Goal: Transaction & Acquisition: Purchase product/service

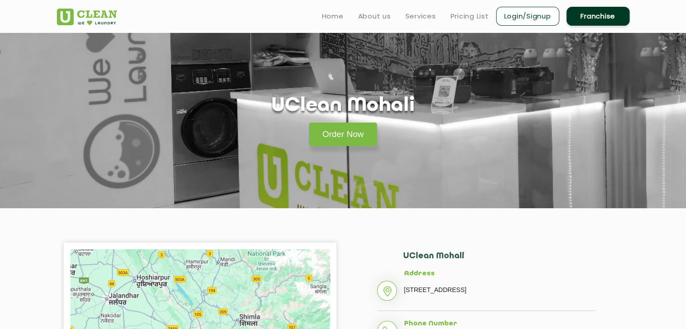
click at [476, 10] on li "Pricing List" at bounding box center [470, 15] width 38 height 11
click at [475, 13] on link "Pricing List" at bounding box center [470, 16] width 38 height 11
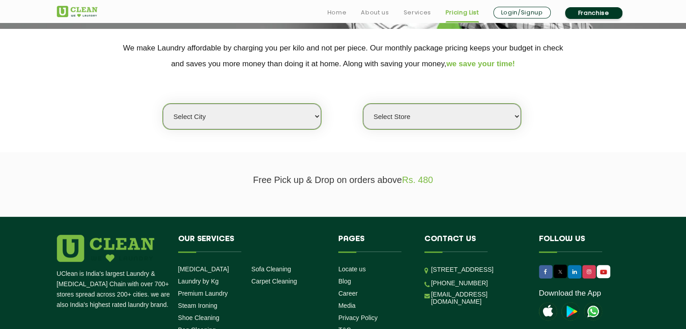
scroll to position [180, 0]
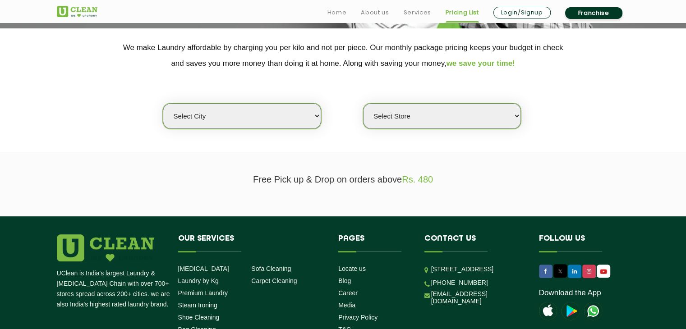
click at [282, 121] on select "Select city [GEOGRAPHIC_DATA] [GEOGRAPHIC_DATA] [GEOGRAPHIC_DATA] [GEOGRAPHIC_D…" at bounding box center [242, 116] width 158 height 26
select select "70"
click at [163, 103] on select "Select city Aalo Agartala Agra Ahmedabad Akola Aligarh Alwar - UClean Select Am…" at bounding box center [242, 116] width 158 height 26
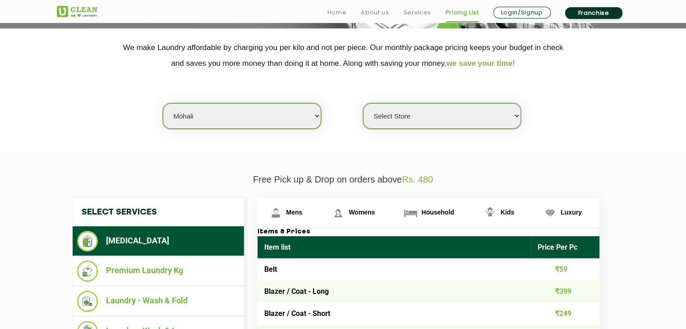
click at [402, 110] on select "Select Store UClean Mohali UClean Sector 89 Mohali UClean Mohali Sec-61 UClean …" at bounding box center [442, 116] width 158 height 26
select select "446"
click at [363, 103] on select "Select Store UClean Mohali UClean Sector 89 Mohali UClean Mohali Sec-61 UClean …" at bounding box center [442, 116] width 158 height 26
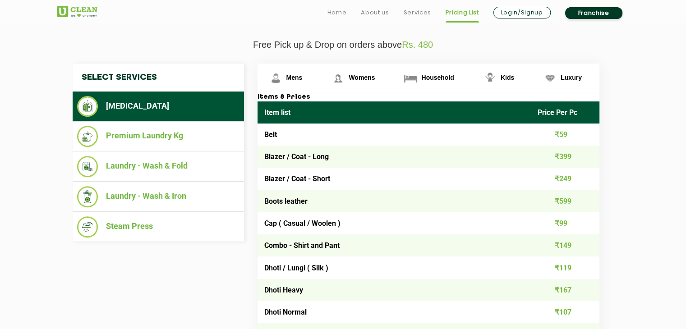
scroll to position [315, 0]
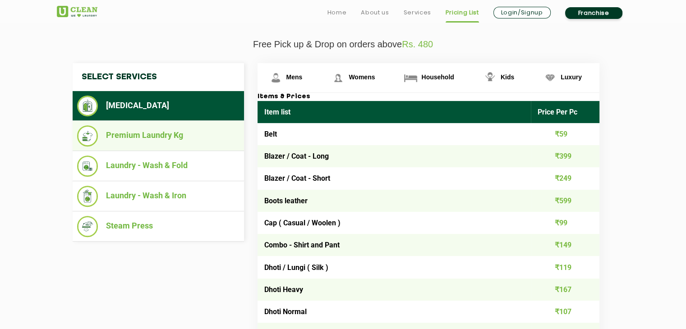
click at [181, 138] on li "Premium Laundry Kg" at bounding box center [158, 135] width 162 height 21
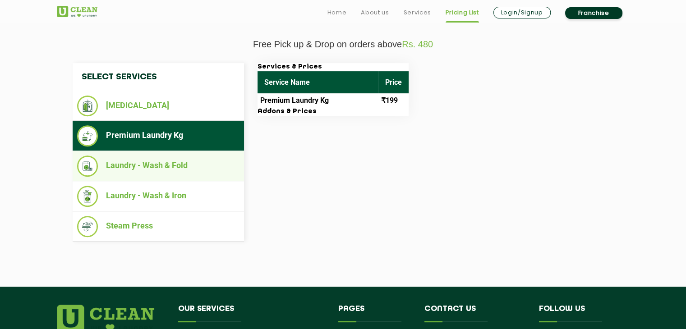
click at [175, 173] on li "Laundry - Wash & Fold" at bounding box center [158, 166] width 162 height 21
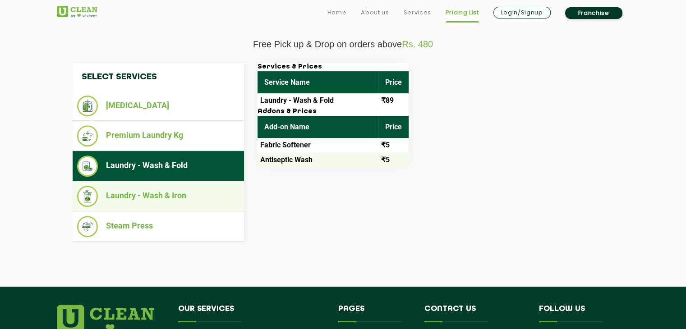
click at [171, 194] on li "Laundry - Wash & Iron" at bounding box center [158, 196] width 162 height 21
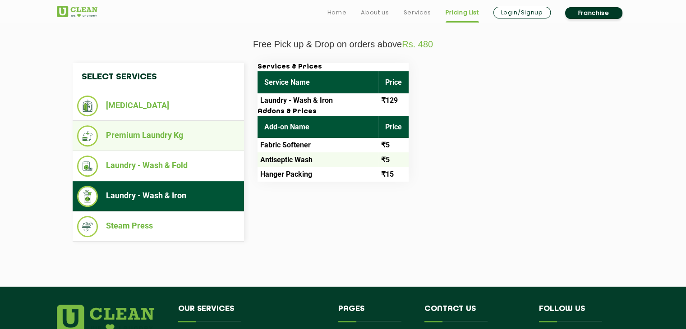
click at [219, 134] on li "Premium Laundry Kg" at bounding box center [158, 135] width 162 height 21
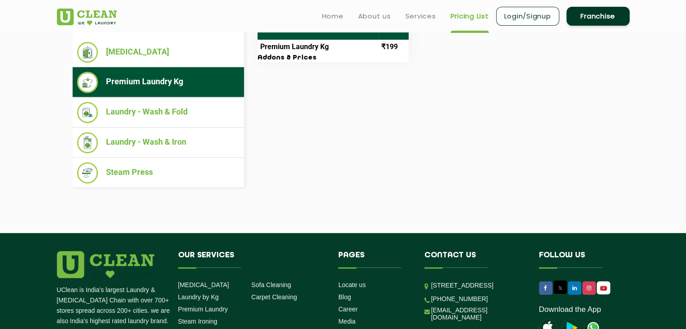
scroll to position [368, 0]
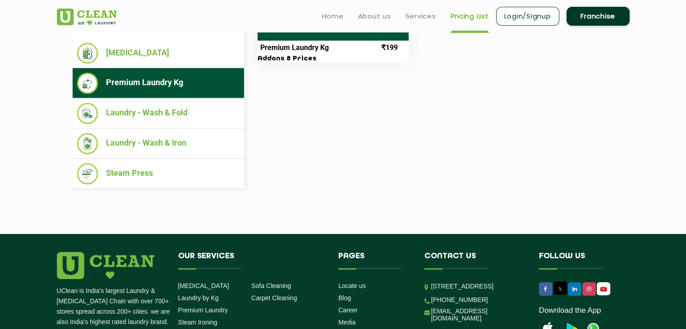
click at [522, 16] on link "Login/Signup" at bounding box center [527, 16] width 63 height 19
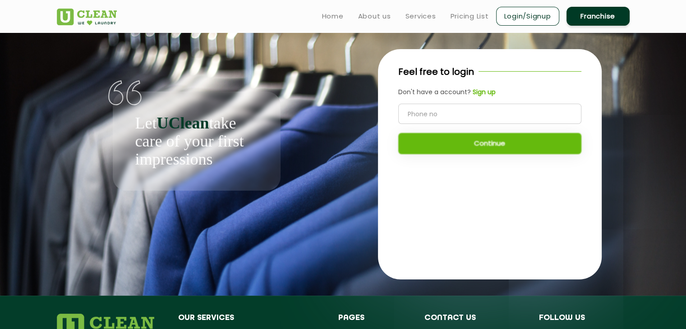
click at [464, 116] on input "tel" at bounding box center [489, 114] width 183 height 20
type input "8360824841"
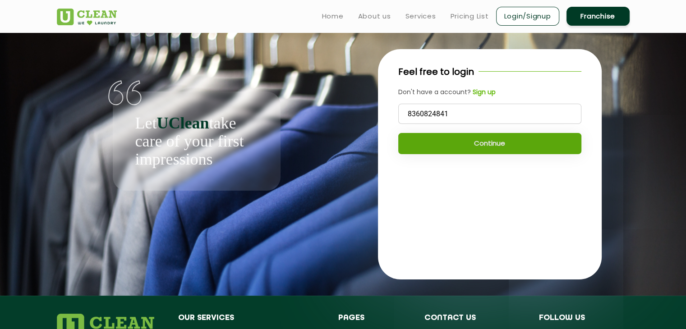
click at [462, 134] on button "Continue" at bounding box center [489, 143] width 183 height 21
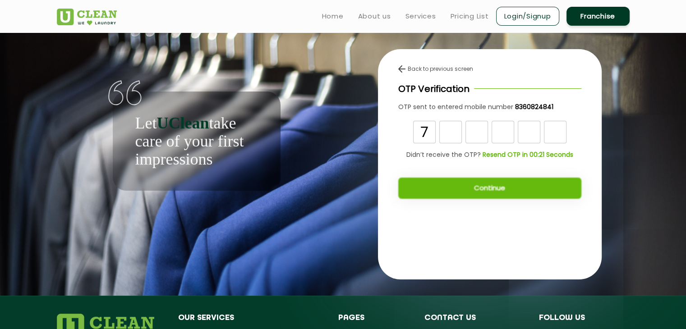
type input "7"
type input "1"
type input "8"
type input "6"
type input "8"
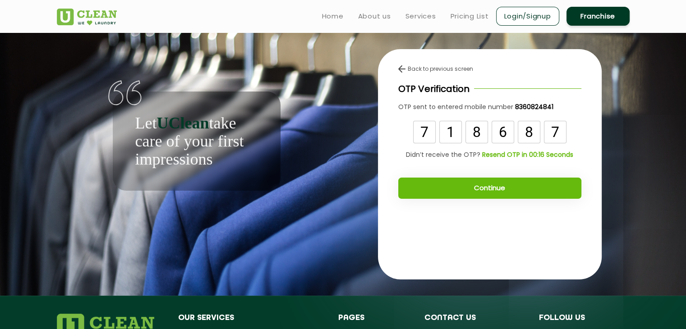
type input "7"
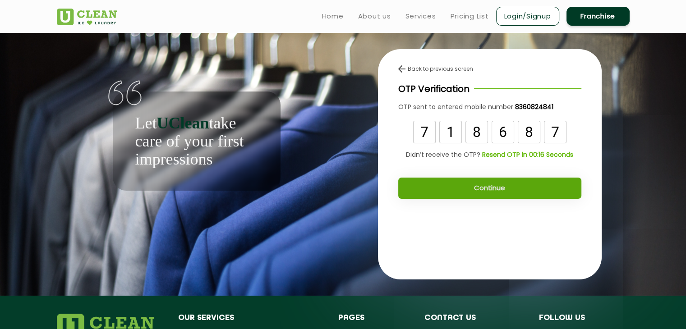
click at [494, 192] on button "Continue" at bounding box center [489, 188] width 183 height 21
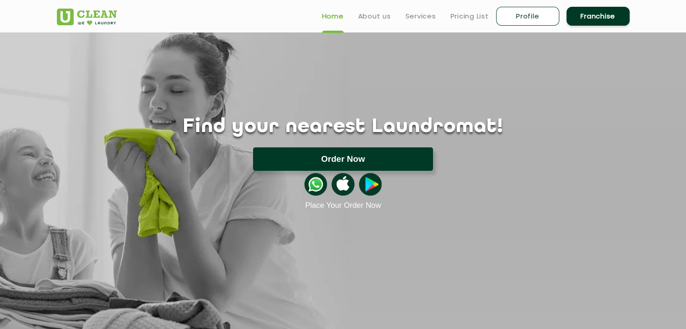
click at [339, 161] on button "Order Now" at bounding box center [343, 159] width 180 height 23
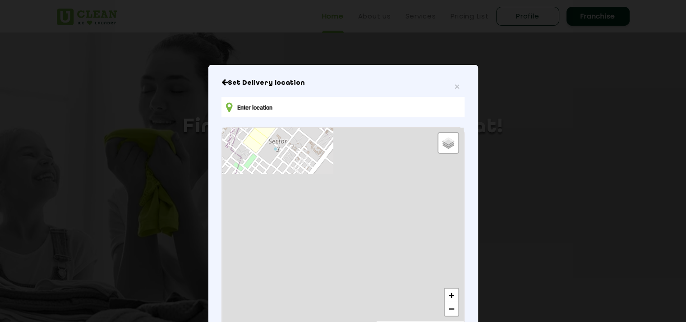
click at [276, 109] on input "text" at bounding box center [343, 107] width 243 height 20
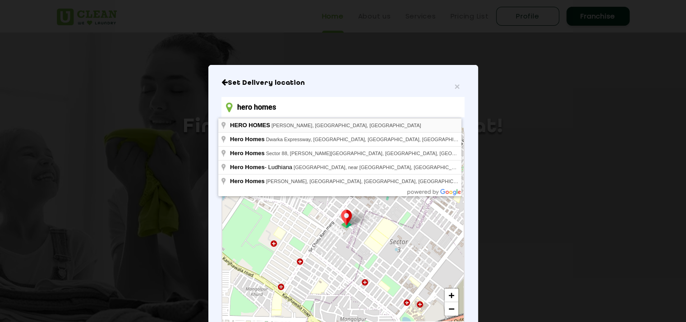
type input "HERO HOMES, [PERSON_NAME][GEOGRAPHIC_DATA], [GEOGRAPHIC_DATA], [GEOGRAPHIC_DATA]"
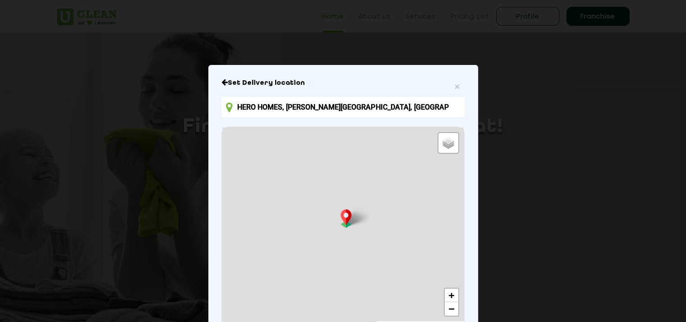
scroll to position [97, 0]
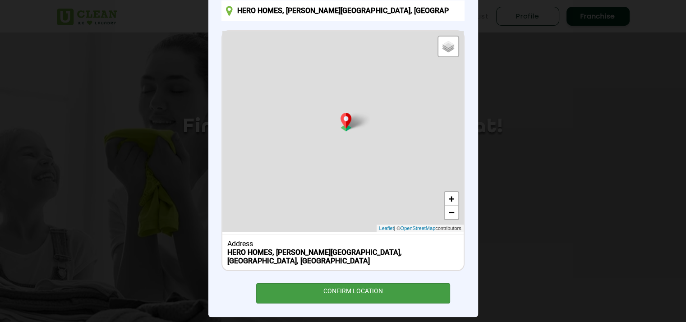
click at [366, 283] on div "CONFIRM LOCATION" at bounding box center [353, 293] width 194 height 20
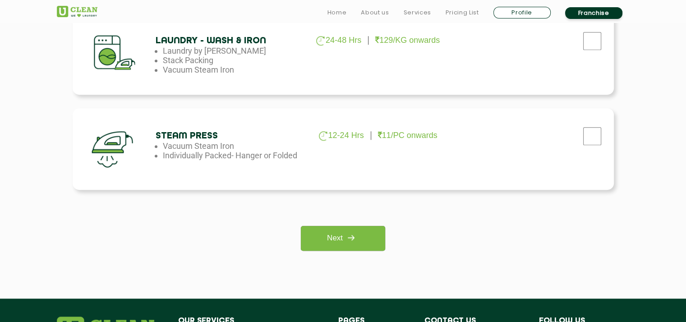
scroll to position [630, 0]
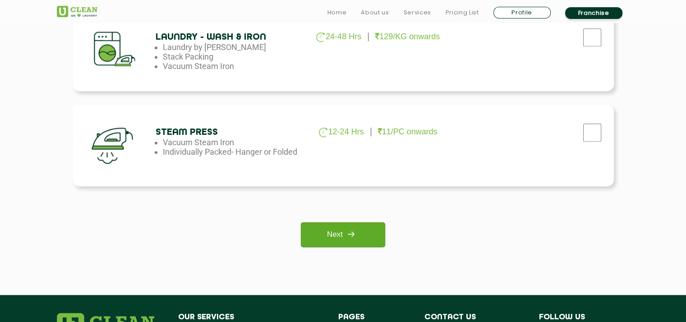
click at [343, 242] on link "Next" at bounding box center [343, 234] width 84 height 25
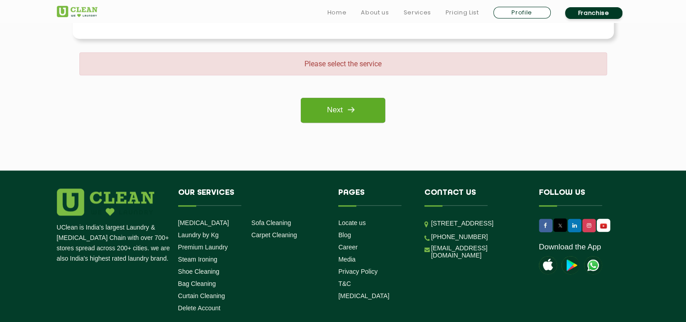
scroll to position [781, 0]
